Goal: Find specific page/section: Find specific page/section

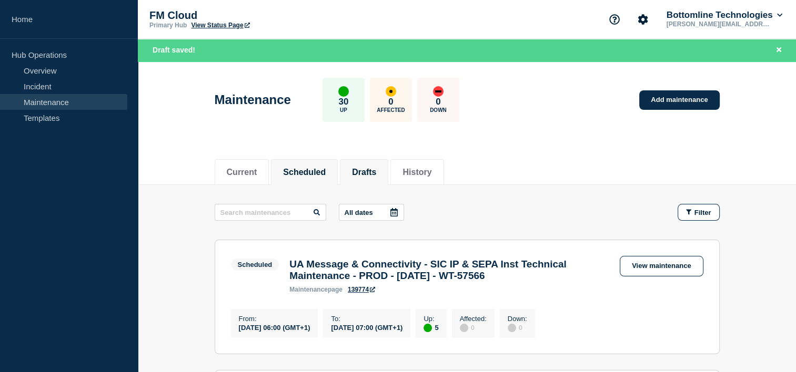
click at [366, 170] on button "Drafts" at bounding box center [364, 172] width 24 height 9
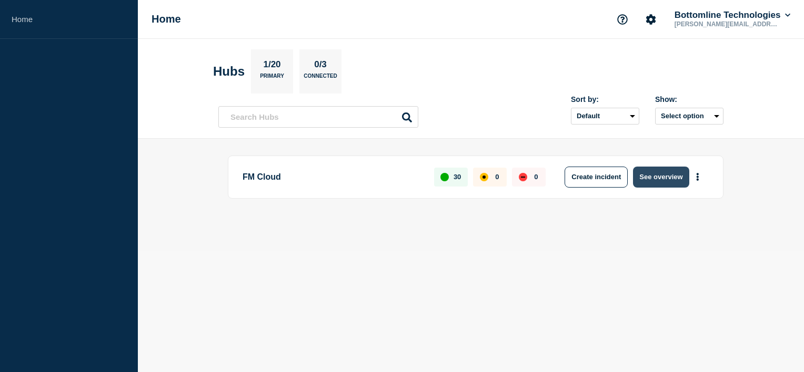
click at [662, 168] on button "See overview" at bounding box center [661, 177] width 56 height 21
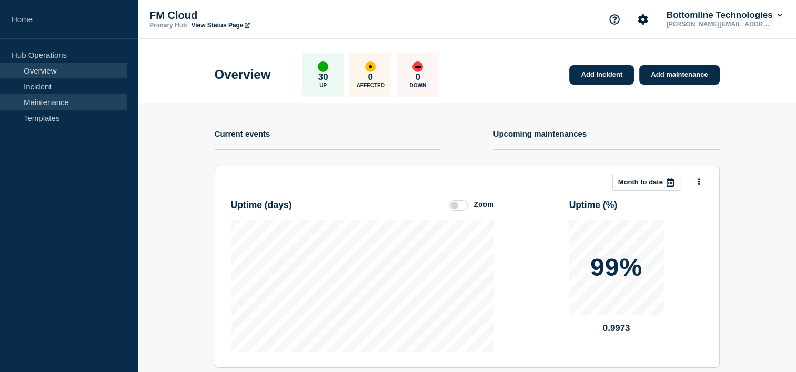
click at [29, 102] on link "Maintenance" at bounding box center [63, 102] width 127 height 16
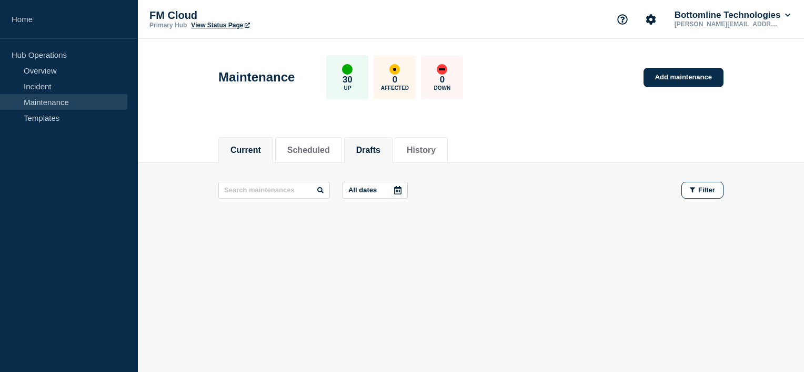
click at [380, 151] on button "Drafts" at bounding box center [368, 150] width 24 height 9
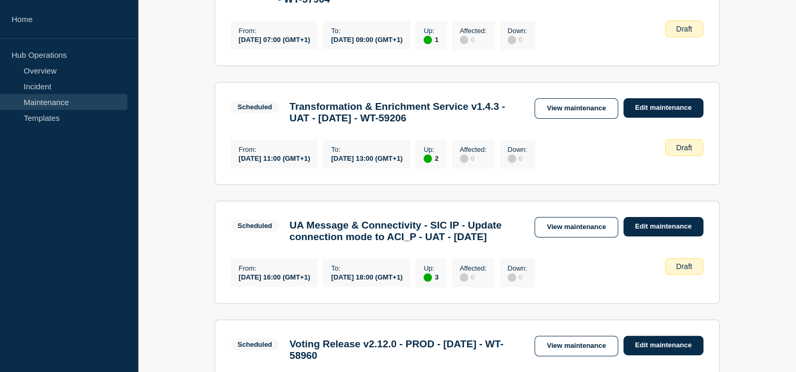
scroll to position [260, 0]
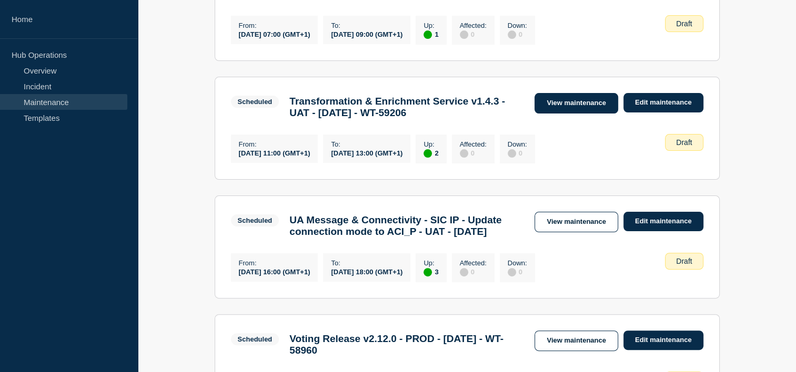
click at [605, 98] on link "View maintenance" at bounding box center [575, 103] width 83 height 21
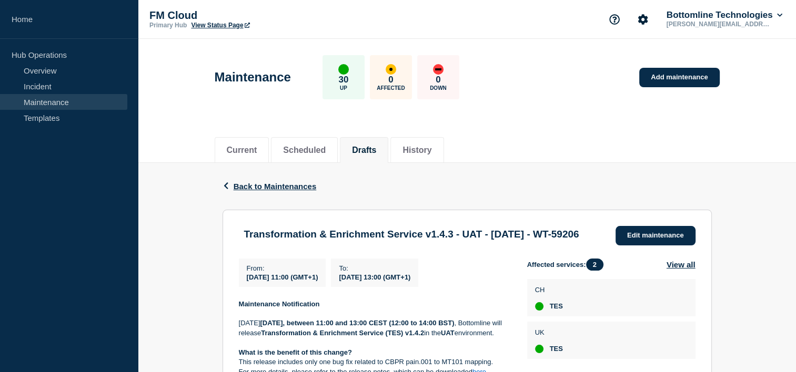
click at [772, 107] on header "Maintenance 30 Up 0 Affected 0 Down Add maintenance" at bounding box center [467, 83] width 658 height 88
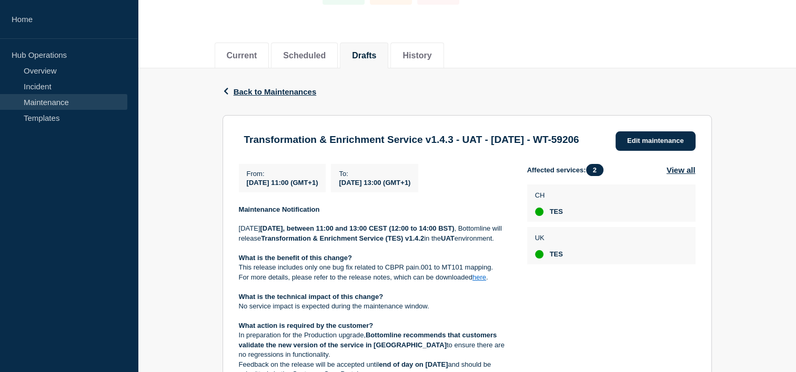
scroll to position [63, 0]
